Goal: Information Seeking & Learning: Find contact information

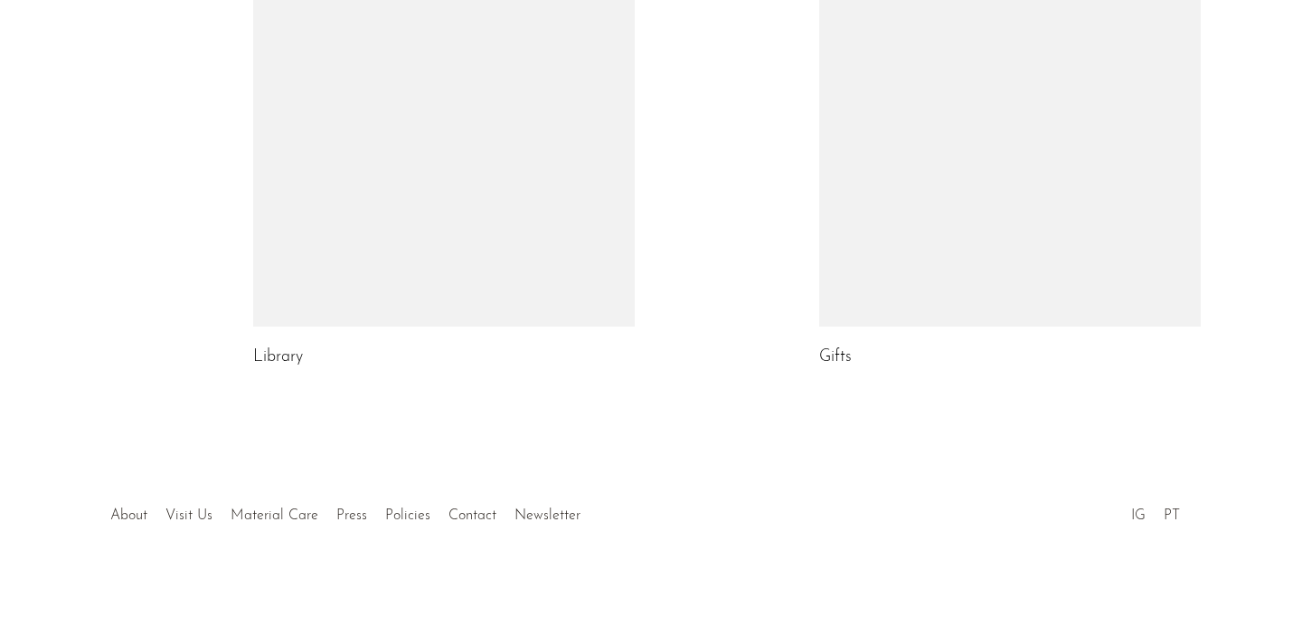
scroll to position [1122, 0]
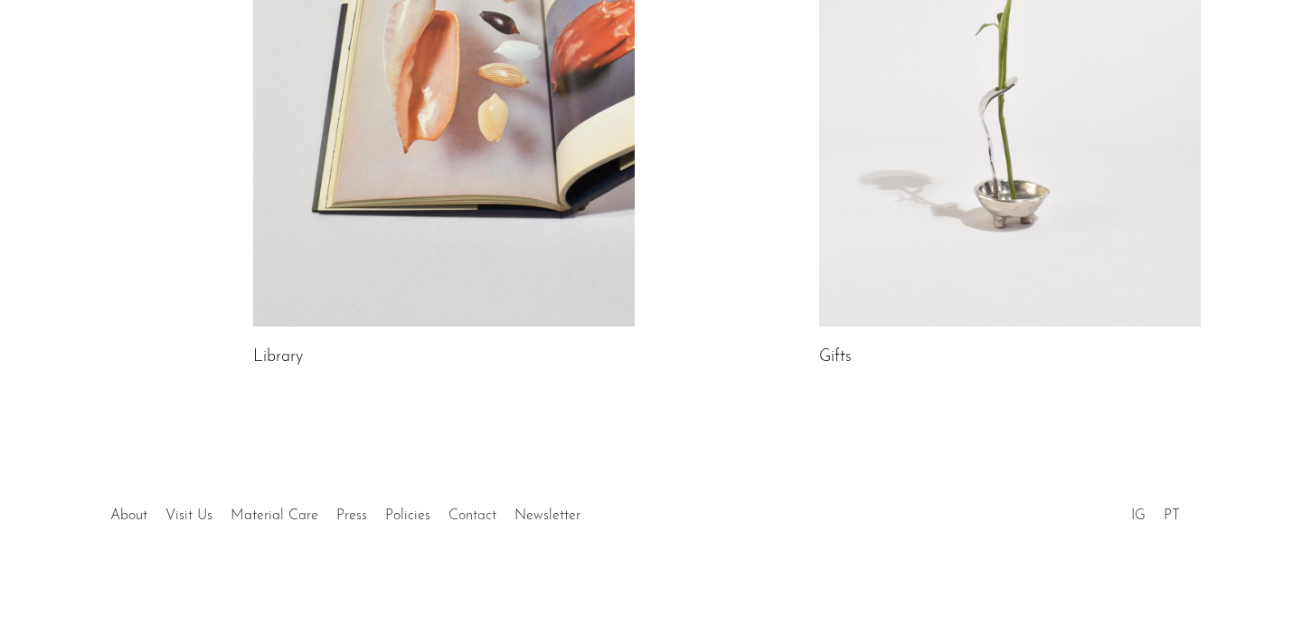
click at [468, 518] on link "Contact" at bounding box center [472, 515] width 48 height 14
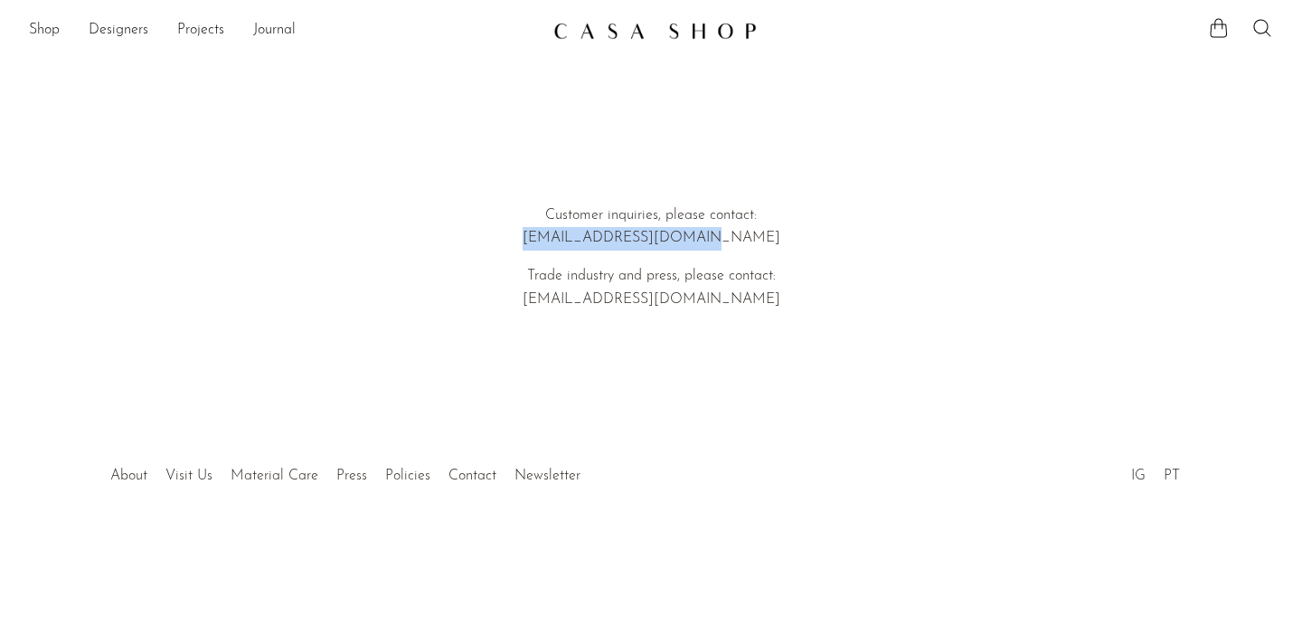
drag, startPoint x: 730, startPoint y: 246, endPoint x: 575, endPoint y: 239, distance: 154.8
click at [575, 239] on p "Customer inquiries, please contact: [EMAIL_ADDRESS][DOMAIN_NAME]" at bounding box center [650, 227] width 517 height 46
copy p "[EMAIL_ADDRESS][DOMAIN_NAME]"
click at [724, 240] on p "Customer inquiries, please contact: [EMAIL_ADDRESS][DOMAIN_NAME]" at bounding box center [650, 227] width 517 height 46
click at [724, 240] on p "Customer inquiries, please contact: hello@shopcasashop.com" at bounding box center [650, 227] width 517 height 46
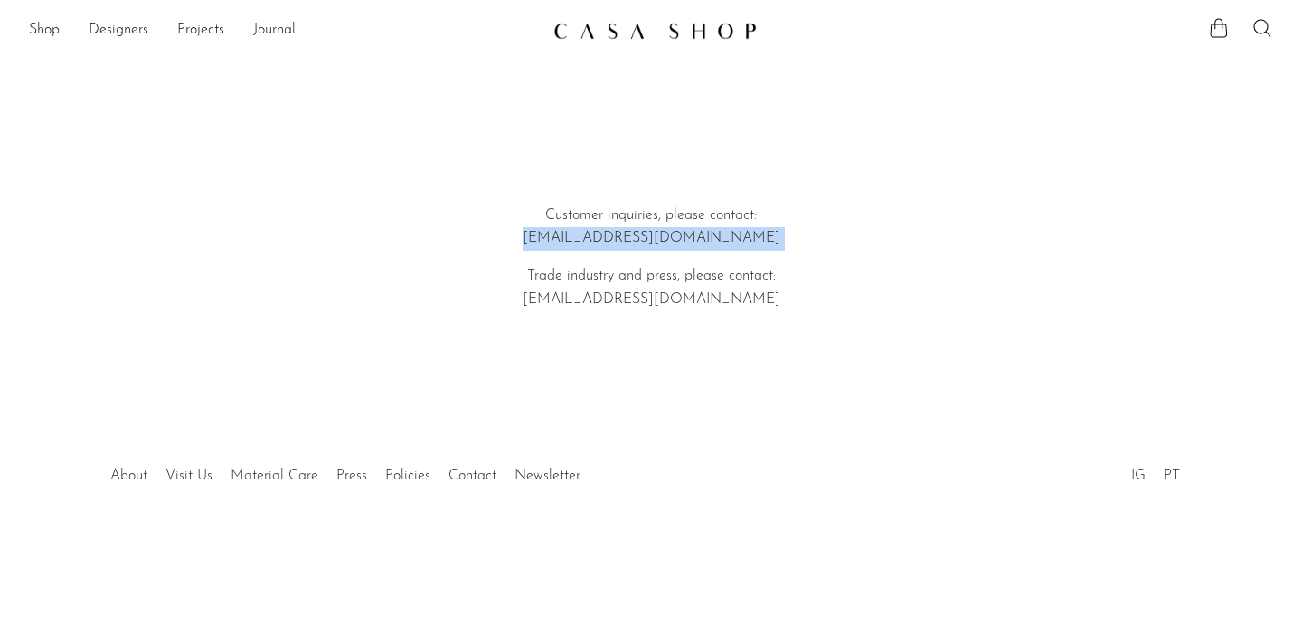
click at [724, 240] on p "Customer inquiries, please contact: hello@shopcasashop.com" at bounding box center [650, 227] width 517 height 46
